Goal: Obtain resource: Obtain resource

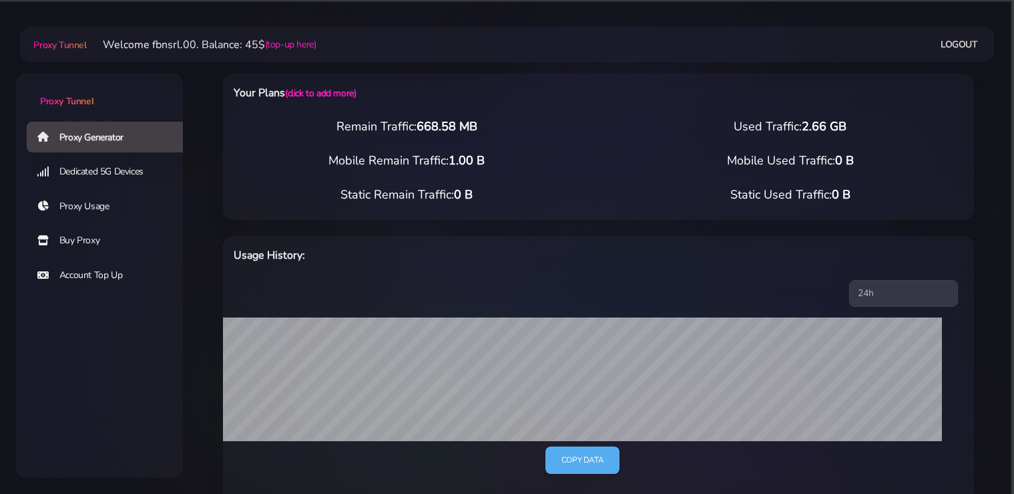
select select "static"
select select "IT"
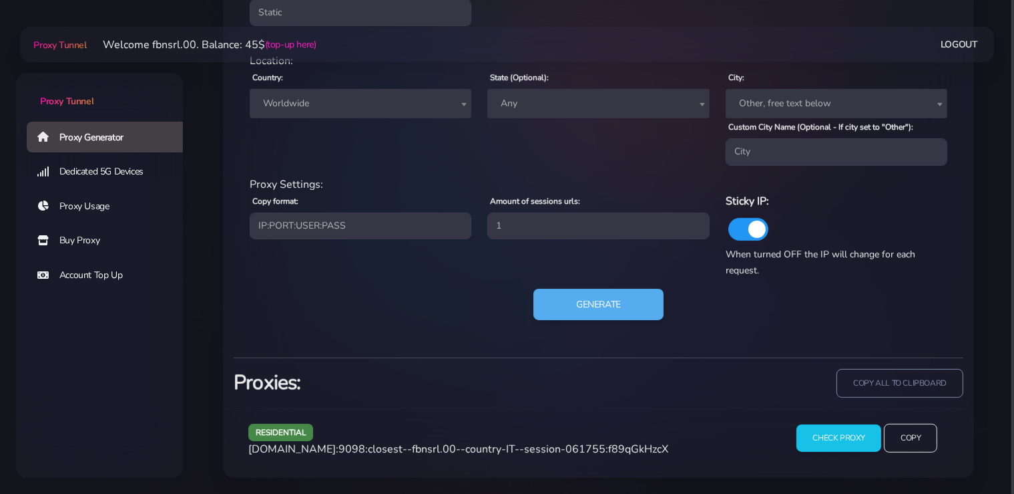
scroll to position [612, 0]
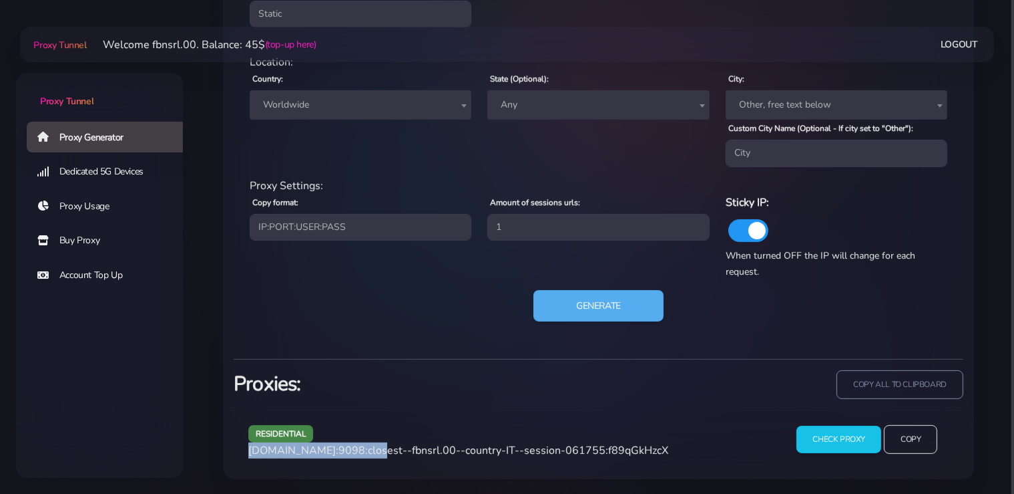
drag, startPoint x: 366, startPoint y: 449, endPoint x: 248, endPoint y: 451, distance: 118.2
click at [248, 451] on div "residential [DOMAIN_NAME]:9098:closest--fbnsrl.00--country-IT--session-061755:f…" at bounding box center [509, 444] width 538 height 39
copy span "[DOMAIN_NAME]:9098"
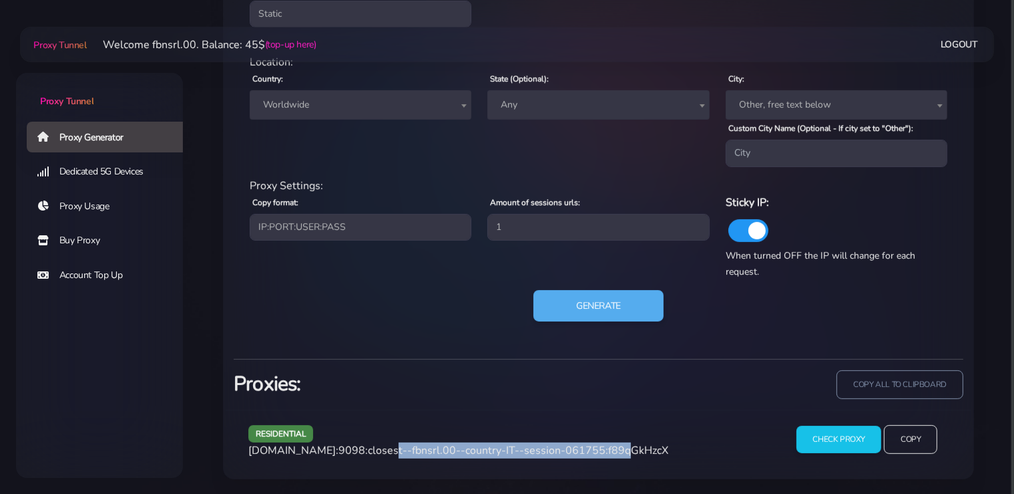
drag, startPoint x: 600, startPoint y: 449, endPoint x: 371, endPoint y: 452, distance: 229.1
click at [371, 452] on span "[DOMAIN_NAME]:9098:closest--fbnsrl.00--country-IT--session-061755:f89qGkHzcX" at bounding box center [458, 450] width 420 height 15
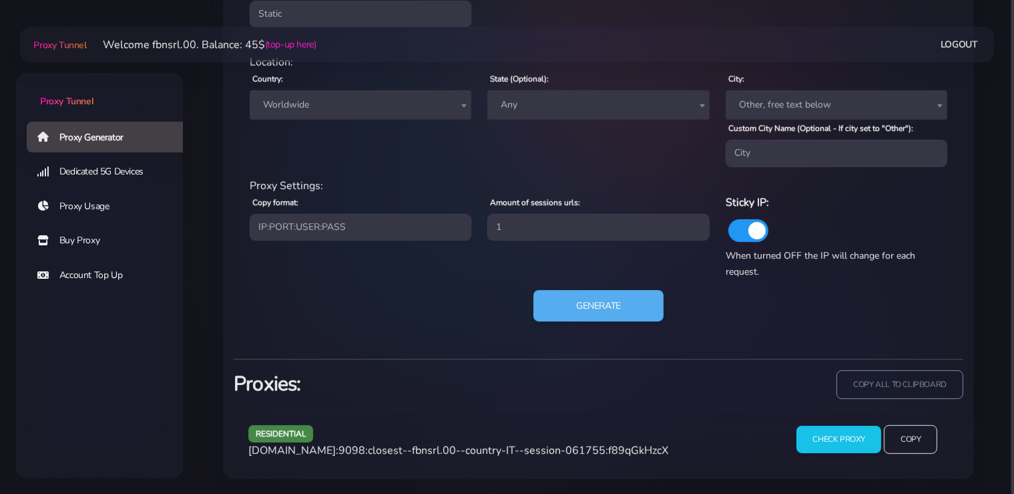
click at [371, 452] on span "[DOMAIN_NAME]:9098:closest--fbnsrl.00--country-IT--session-061755:f89qGkHzcX" at bounding box center [458, 450] width 420 height 15
drag, startPoint x: 586, startPoint y: 471, endPoint x: 603, endPoint y: 457, distance: 22.7
click at [586, 471] on div "residential [DOMAIN_NAME]:9098:closest--fbnsrl.00--country-IT--session-061755:f…" at bounding box center [599, 443] width 746 height 69
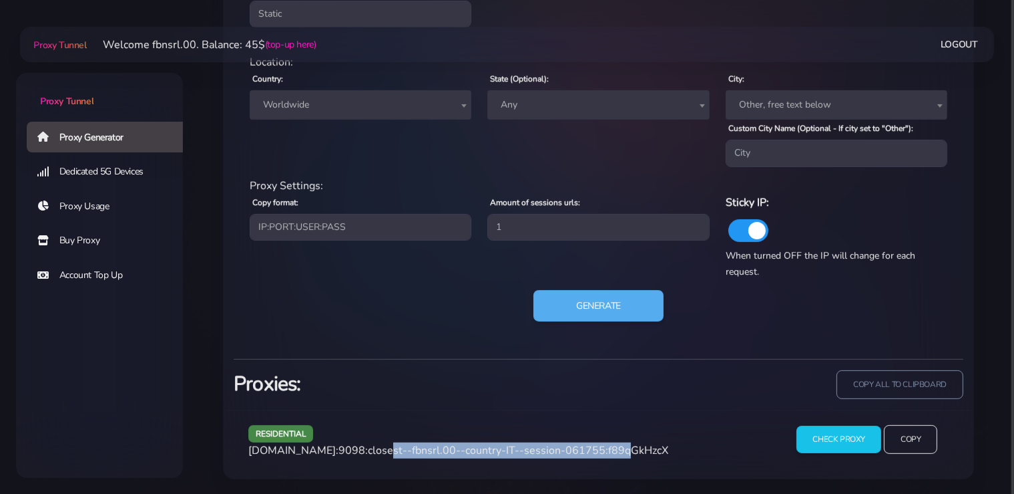
drag, startPoint x: 599, startPoint y: 449, endPoint x: 370, endPoint y: 447, distance: 229.1
click at [370, 447] on span "[DOMAIN_NAME]:9098:closest--fbnsrl.00--country-IT--session-061755:f89qGkHzcX" at bounding box center [458, 450] width 420 height 15
copy span "closest--fbnsrl.00--country-IT--session-061755"
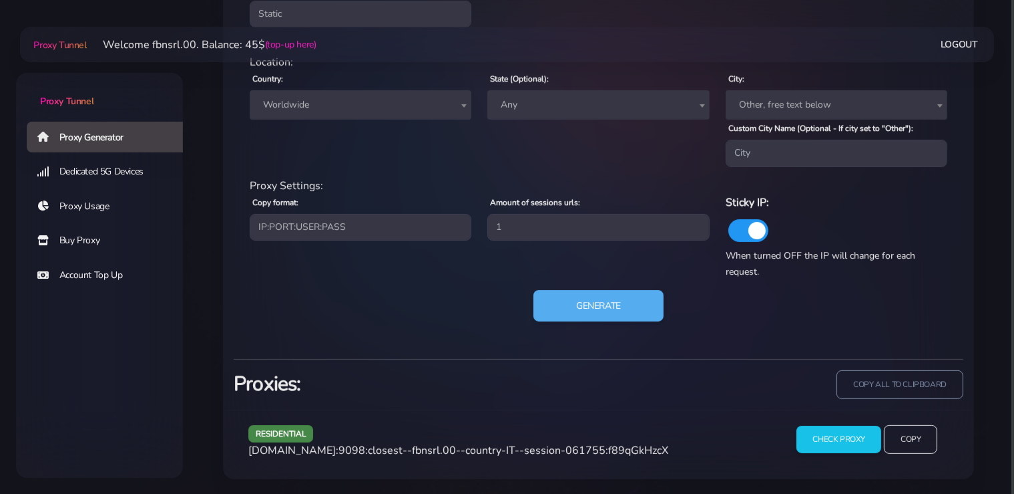
click at [626, 448] on span "[DOMAIN_NAME]:9098:closest--fbnsrl.00--country-IT--session-061755:f89qGkHzcX" at bounding box center [458, 450] width 420 height 15
copy span "f89qGkHzcX"
